Goal: Find specific page/section: Find specific page/section

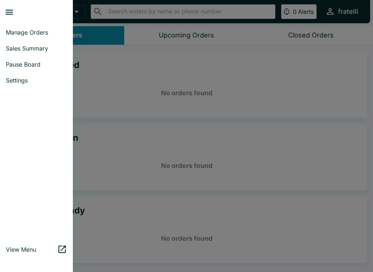
scroll to position [1, 0]
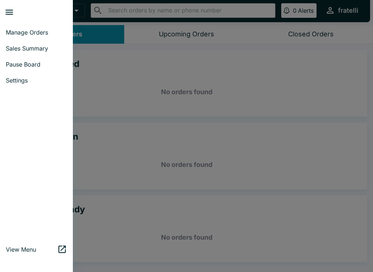
click at [21, 51] on span "Sales Summary" at bounding box center [36, 48] width 61 height 7
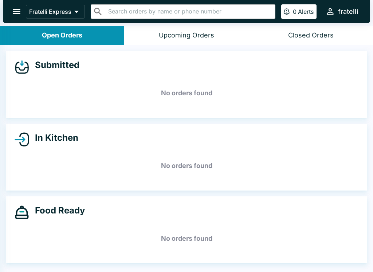
select select "03:00"
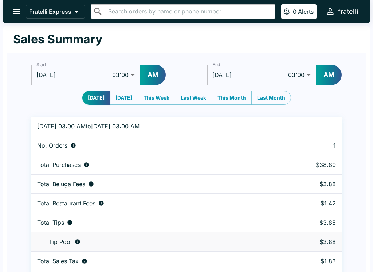
click at [12, 11] on icon "open drawer" at bounding box center [17, 12] width 10 height 10
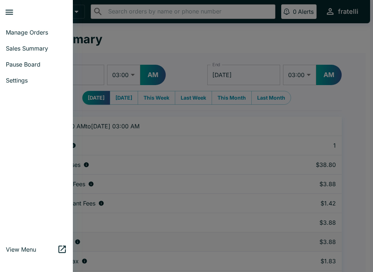
click at [16, 30] on span "Manage Orders" at bounding box center [36, 32] width 61 height 7
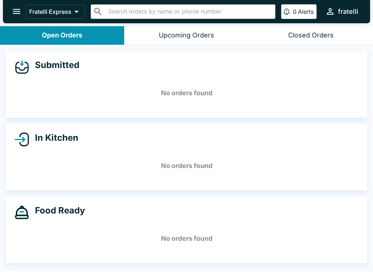
click at [11, 10] on button "open drawer" at bounding box center [16, 11] width 19 height 19
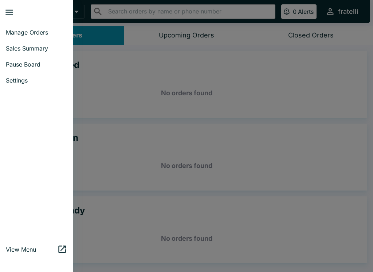
click at [12, 49] on span "Sales Summary" at bounding box center [36, 48] width 61 height 7
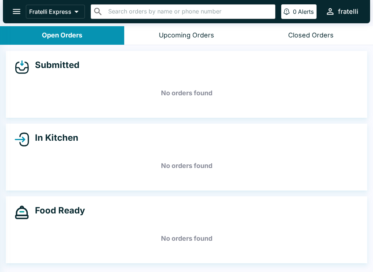
select select "03:00"
